Goal: Information Seeking & Learning: Learn about a topic

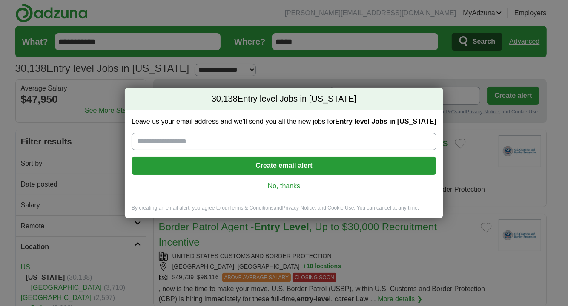
click at [284, 185] on link "No, thanks" at bounding box center [283, 186] width 291 height 9
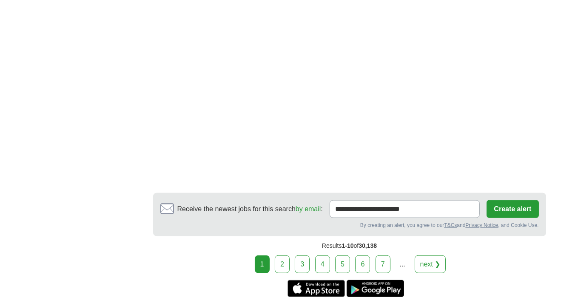
scroll to position [1456, 0]
click at [284, 256] on link "2" at bounding box center [282, 265] width 15 height 18
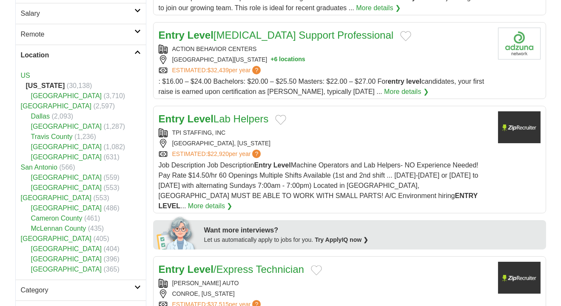
scroll to position [191, 0]
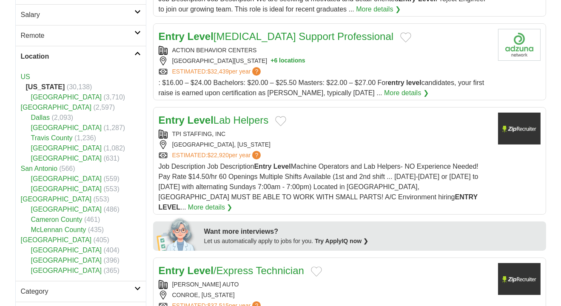
click at [45, 116] on link "Dallas" at bounding box center [40, 117] width 19 height 7
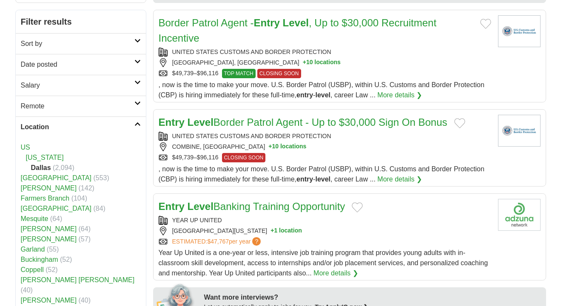
scroll to position [123, 0]
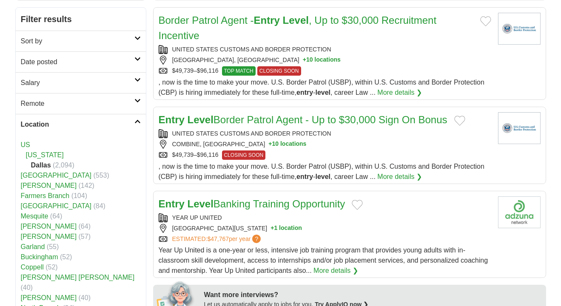
click at [136, 83] on link "Salary" at bounding box center [81, 82] width 130 height 21
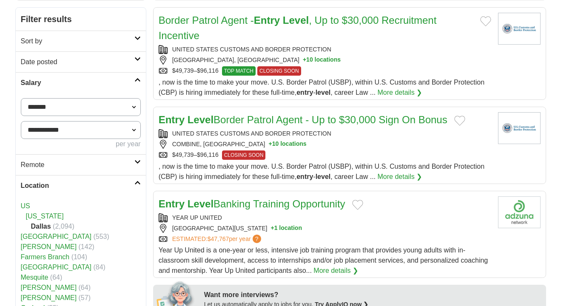
click at [85, 108] on select "**********" at bounding box center [81, 107] width 120 height 18
select select "*****"
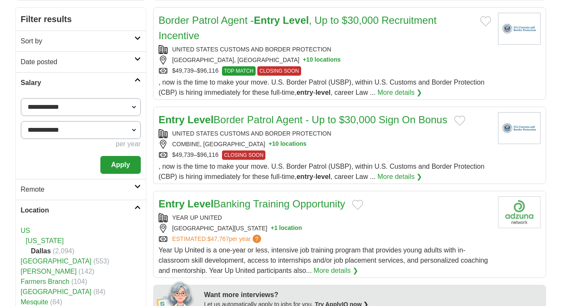
click at [115, 168] on button "Apply" at bounding box center [120, 165] width 40 height 18
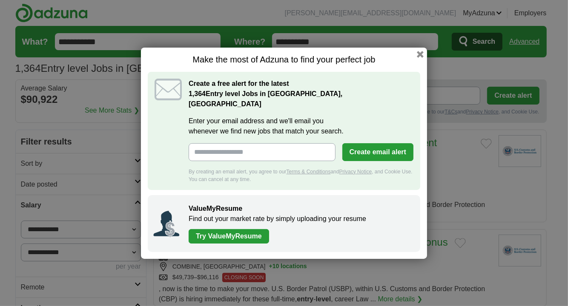
click at [418, 65] on h1 "Make the most of Adzuna to find your perfect job" at bounding box center [284, 59] width 272 height 11
click at [419, 63] on h1 "Make the most of Adzuna to find your perfect job" at bounding box center [284, 59] width 272 height 11
click at [419, 59] on button "button" at bounding box center [419, 53] width 9 height 9
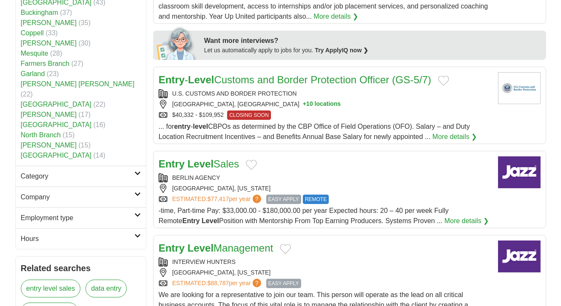
scroll to position [378, 0]
click at [78, 171] on h2 "Category" at bounding box center [78, 176] width 114 height 10
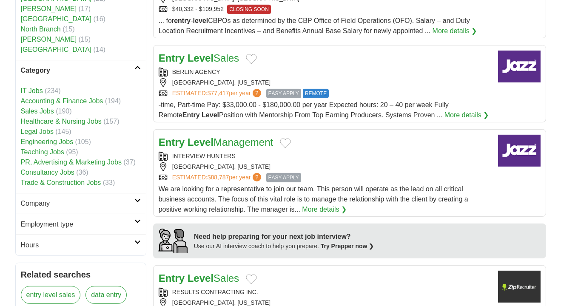
scroll to position [483, 0]
click at [82, 199] on link "Company" at bounding box center [81, 203] width 130 height 21
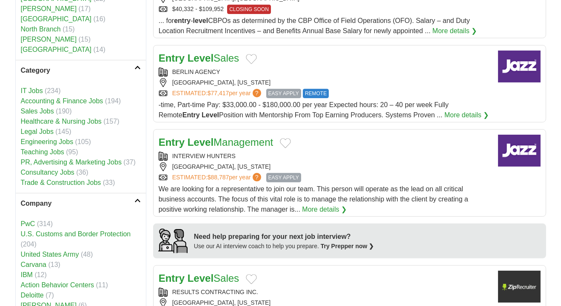
click at [82, 199] on link "Company" at bounding box center [81, 203] width 130 height 21
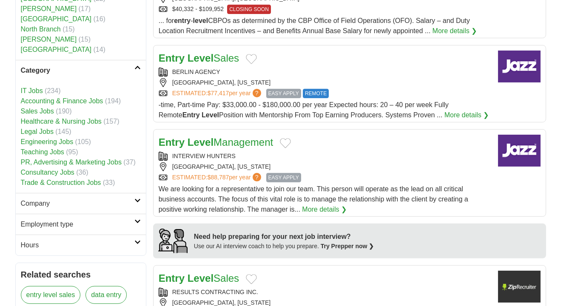
click at [76, 220] on h2 "Employment type" at bounding box center [78, 225] width 114 height 10
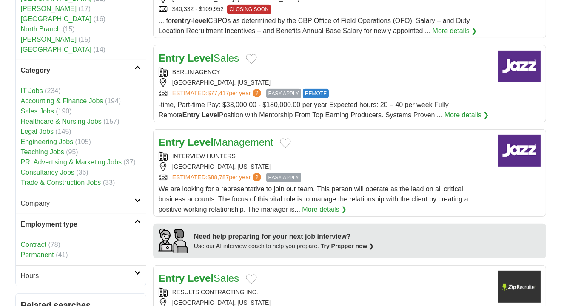
click at [76, 220] on h2 "Employment type" at bounding box center [78, 225] width 114 height 10
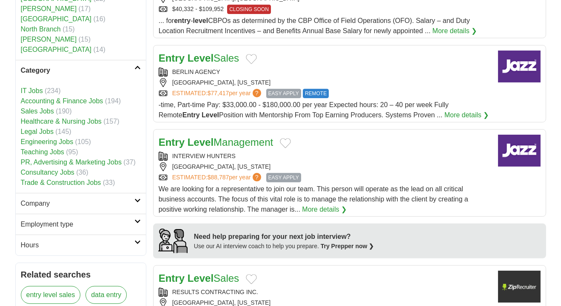
click at [69, 240] on h2 "Hours" at bounding box center [78, 245] width 114 height 10
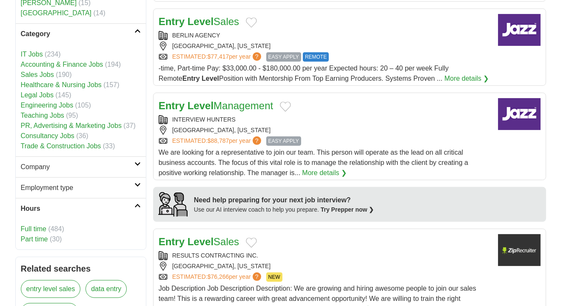
scroll to position [520, 0]
click at [40, 225] on link "Full time" at bounding box center [34, 228] width 26 height 7
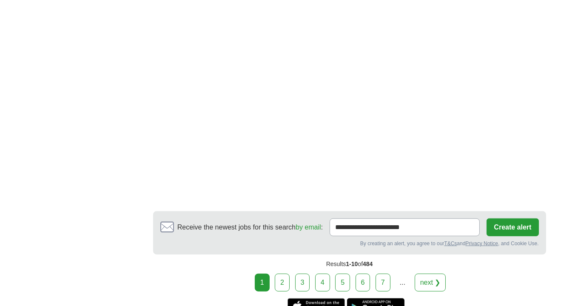
scroll to position [1360, 0]
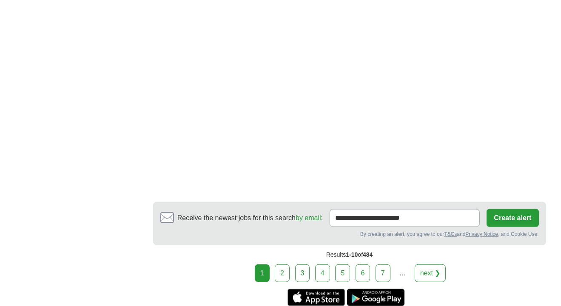
click at [288, 265] on link "2" at bounding box center [282, 274] width 15 height 18
click at [281, 265] on link "2" at bounding box center [282, 274] width 15 height 18
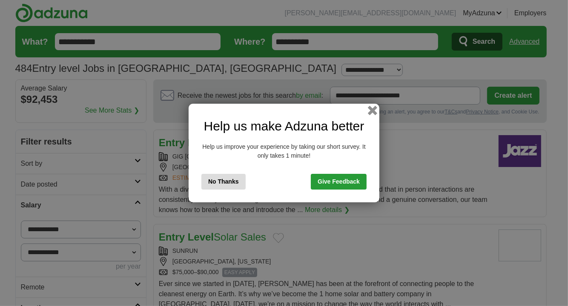
click at [371, 111] on button "button" at bounding box center [372, 110] width 9 height 9
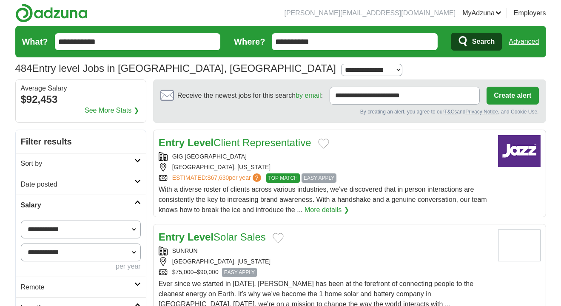
click at [323, 208] on link "More details ❯" at bounding box center [327, 210] width 45 height 10
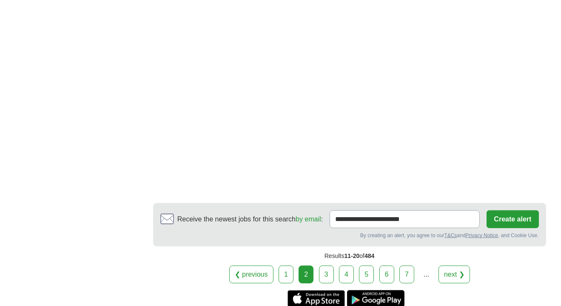
scroll to position [1529, 0]
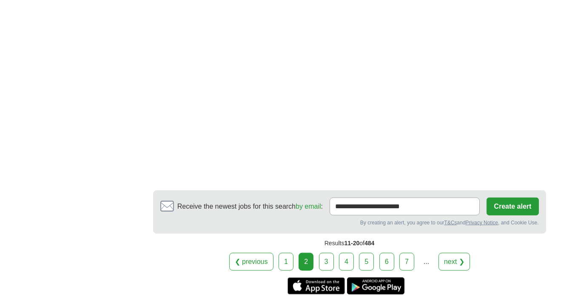
click at [324, 253] on link "3" at bounding box center [326, 262] width 15 height 18
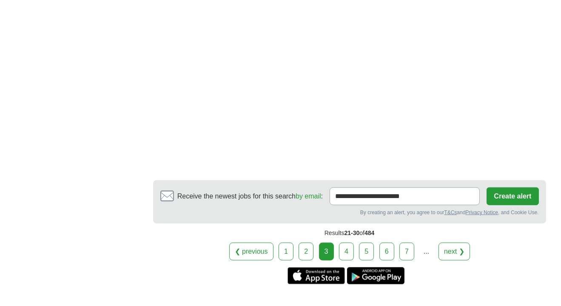
scroll to position [1525, 0]
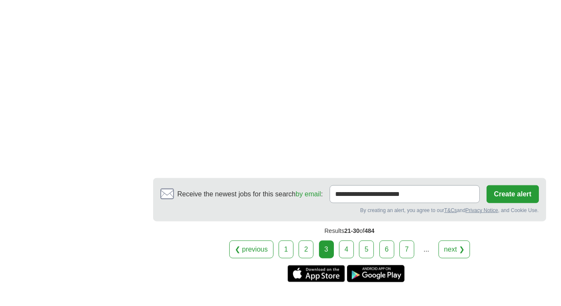
click at [347, 241] on link "4" at bounding box center [346, 250] width 15 height 18
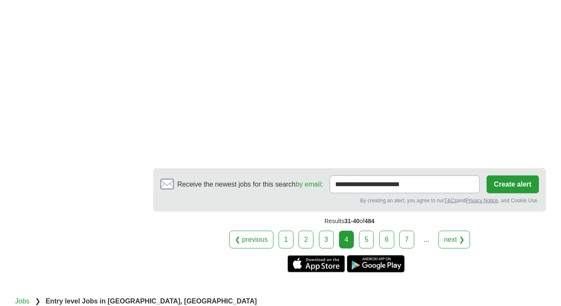
scroll to position [1594, 0]
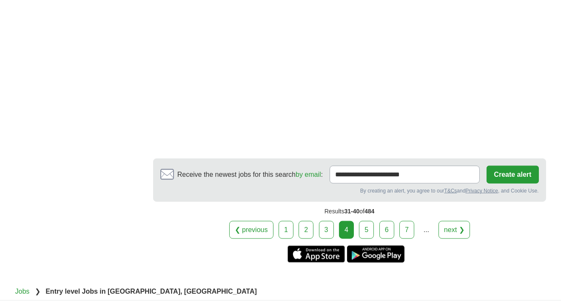
click at [363, 221] on link "5" at bounding box center [366, 230] width 15 height 18
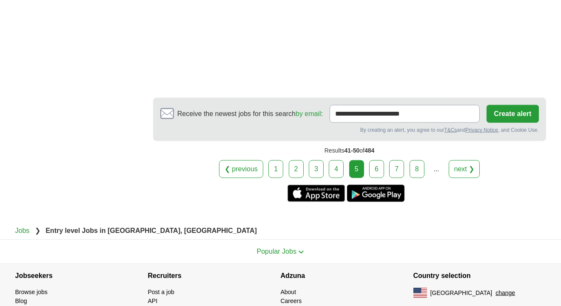
scroll to position [1521, 0]
click at [374, 160] on link "6" at bounding box center [376, 169] width 15 height 18
click at [372, 160] on link "6" at bounding box center [376, 169] width 15 height 18
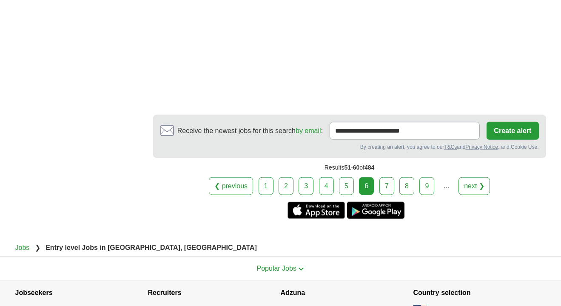
scroll to position [1466, 0]
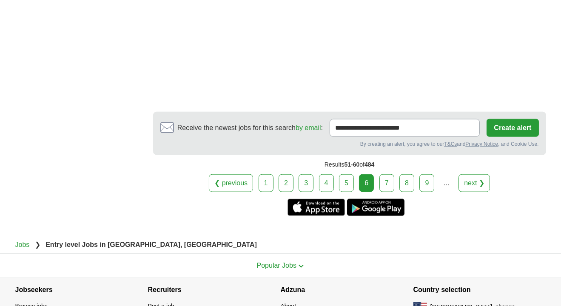
click at [389, 174] on link "7" at bounding box center [387, 183] width 15 height 18
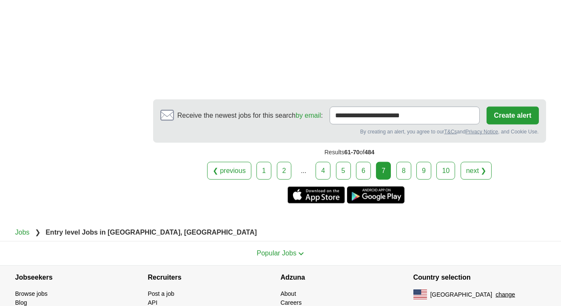
scroll to position [1642, 0]
click at [404, 162] on link "8" at bounding box center [404, 171] width 15 height 18
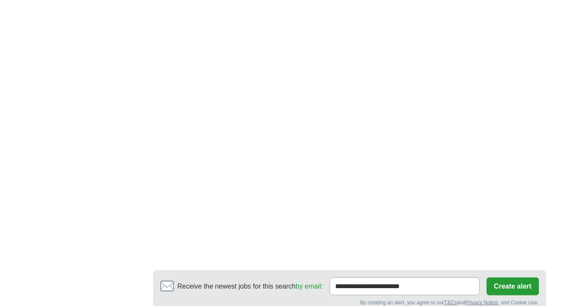
scroll to position [1556, 0]
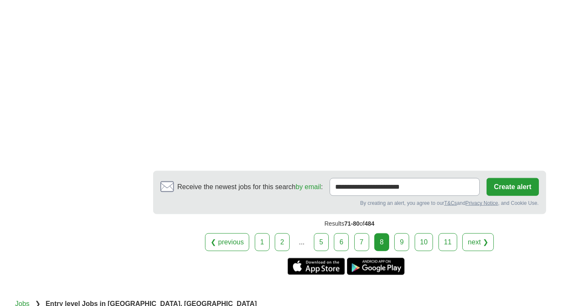
click at [397, 242] on link "9" at bounding box center [401, 243] width 15 height 18
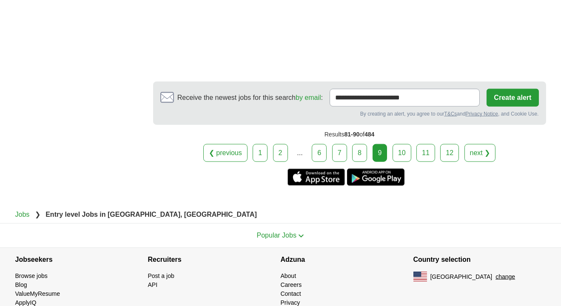
scroll to position [1649, 0]
click at [403, 144] on link "10" at bounding box center [402, 153] width 19 height 18
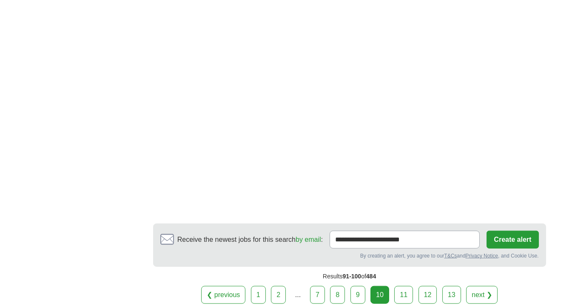
scroll to position [1385, 0]
click at [410, 286] on link "11" at bounding box center [403, 295] width 19 height 18
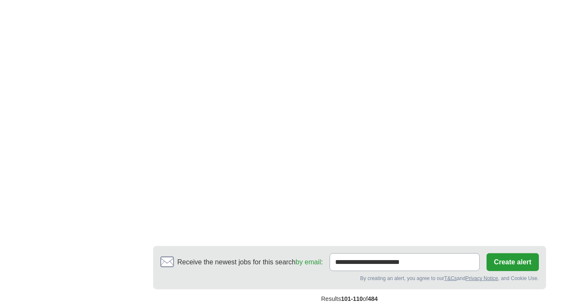
scroll to position [1485, 0]
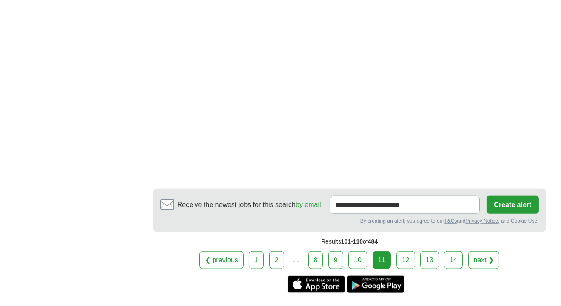
click at [407, 251] on link "12" at bounding box center [406, 260] width 19 height 18
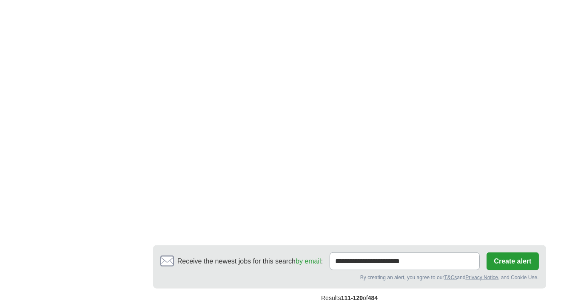
scroll to position [1494, 0]
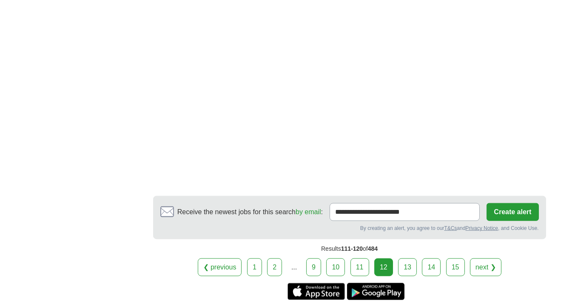
click at [411, 265] on link "13" at bounding box center [407, 268] width 19 height 18
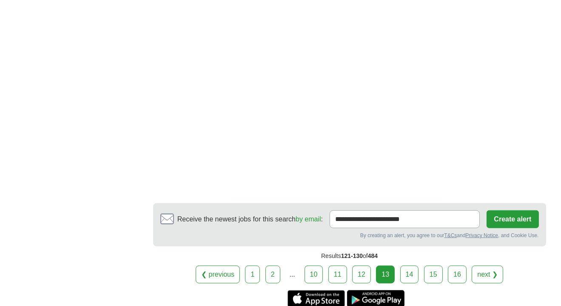
scroll to position [1429, 0]
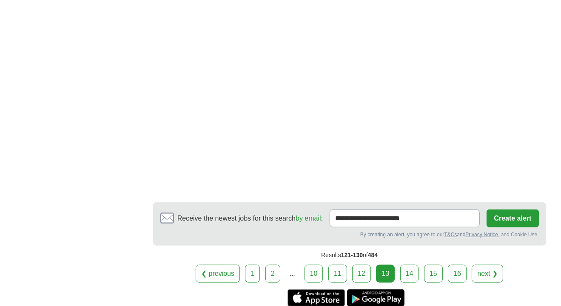
click at [408, 265] on link "14" at bounding box center [409, 274] width 19 height 18
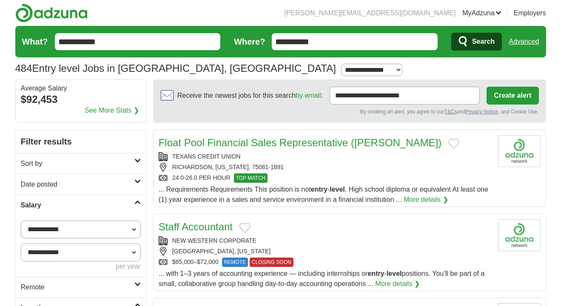
click at [408, 255] on div "[GEOGRAPHIC_DATA], [US_STATE]" at bounding box center [325, 251] width 333 height 9
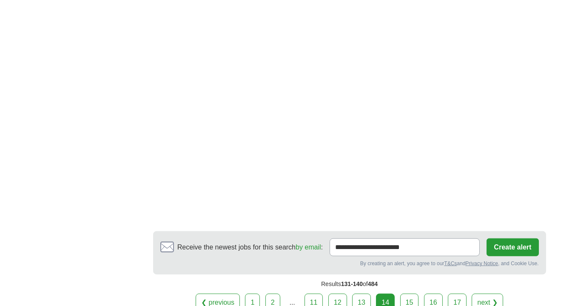
scroll to position [1345, 0]
click at [410, 293] on link "15" at bounding box center [409, 302] width 19 height 18
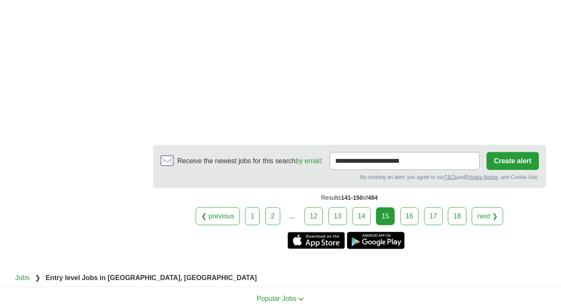
scroll to position [1388, 0]
